Goal: Task Accomplishment & Management: Manage account settings

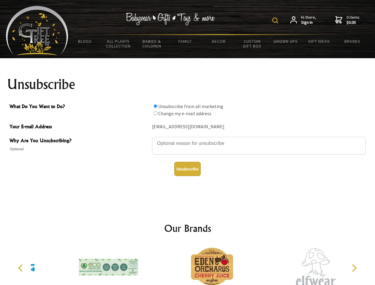
click at [276, 20] on img at bounding box center [275, 21] width 6 height 6
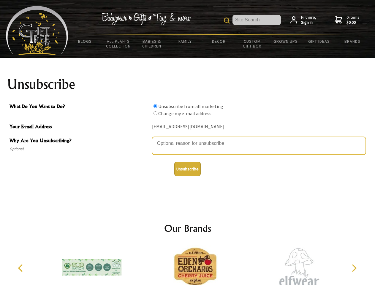
click at [188, 139] on textarea "Why Are You Unsubscribing?" at bounding box center [259, 146] width 214 height 18
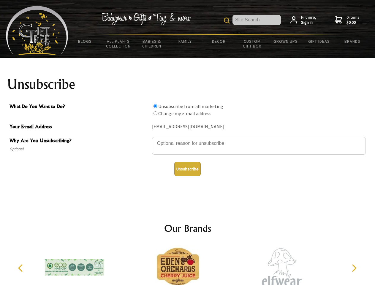
click at [155, 106] on input "What Do You Want to Do?" at bounding box center [155, 106] width 4 height 4
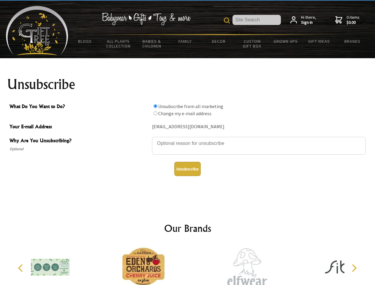
click at [155, 113] on input "What Do You Want to Do?" at bounding box center [155, 113] width 4 height 4
radio input "true"
click at [187, 169] on button "Unsubscribe" at bounding box center [187, 169] width 26 height 14
click at [195, 265] on div at bounding box center [246, 268] width 103 height 46
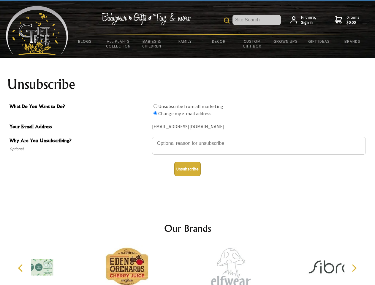
click at [21, 268] on icon "Previous" at bounding box center [21, 268] width 8 height 8
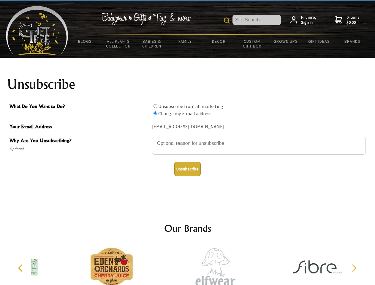
click at [354, 268] on icon "Next" at bounding box center [354, 268] width 8 height 8
